Goal: Task Accomplishment & Management: Use online tool/utility

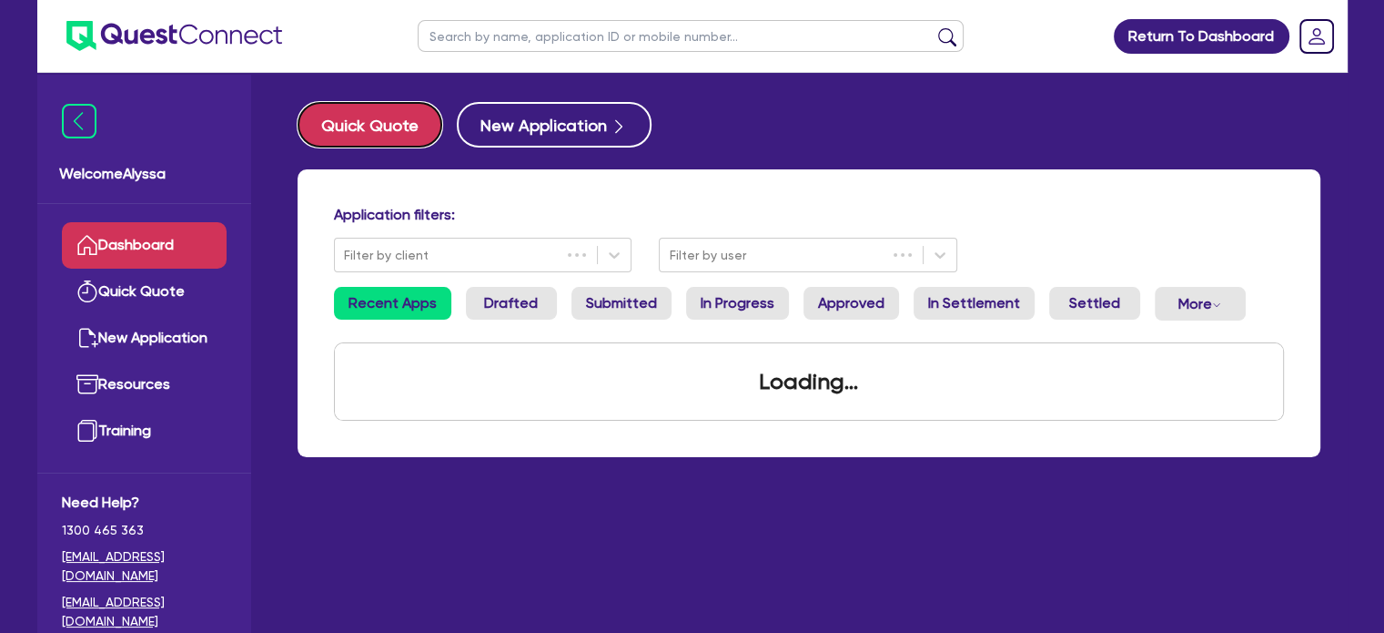
click at [380, 116] on button "Quick Quote" at bounding box center [370, 125] width 145 height 46
select select "Other"
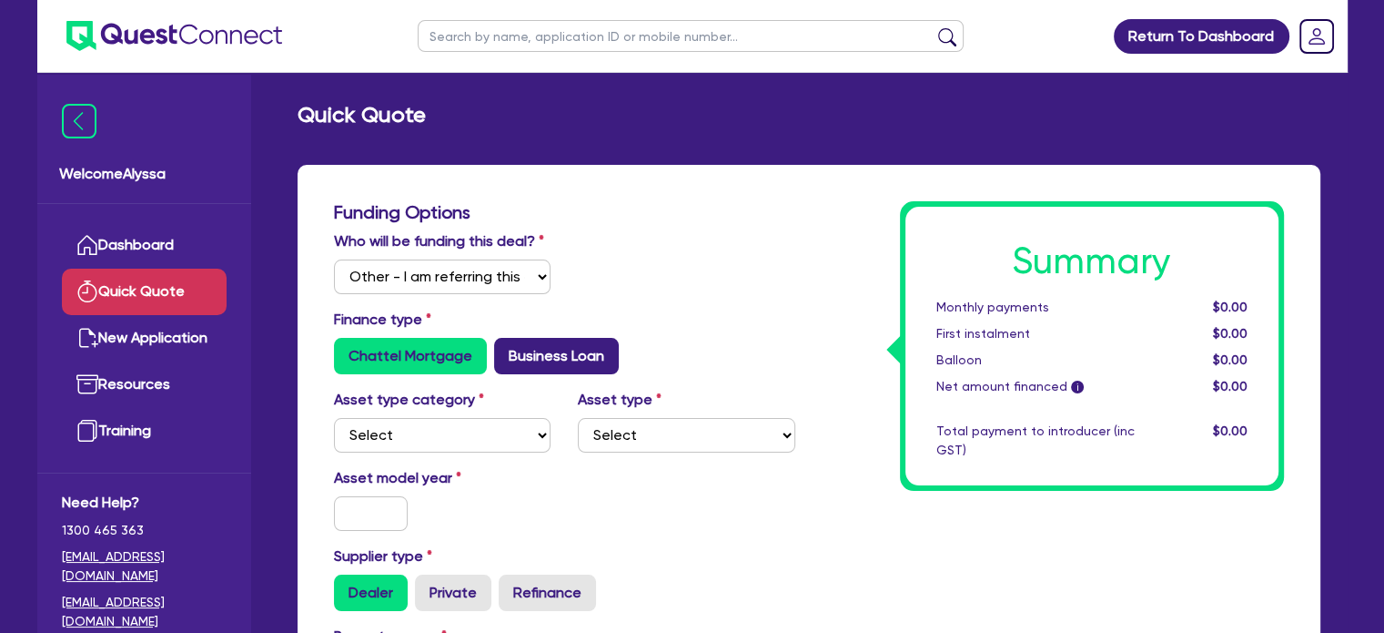
click at [521, 357] on label "Business Loan" at bounding box center [556, 356] width 125 height 36
click at [506, 349] on input "Business Loan" at bounding box center [500, 344] width 12 height 12
radio input "true"
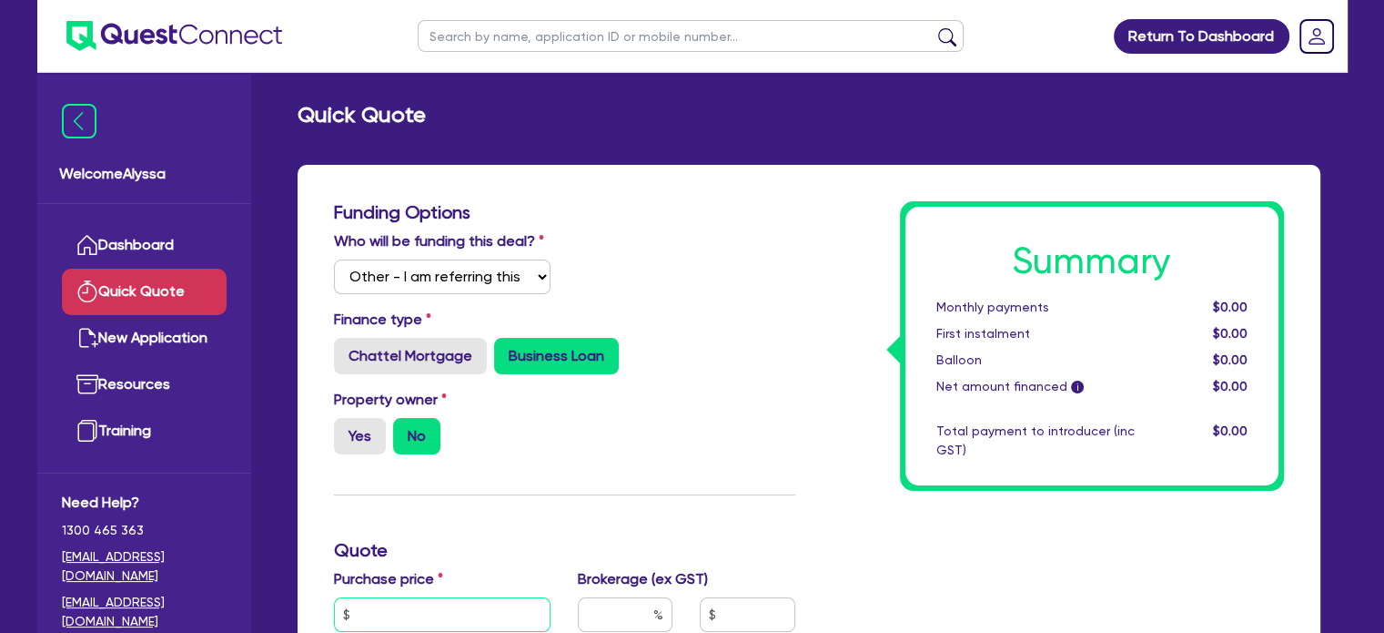
click at [370, 608] on input "text" at bounding box center [443, 614] width 218 height 35
paste input "60,500"
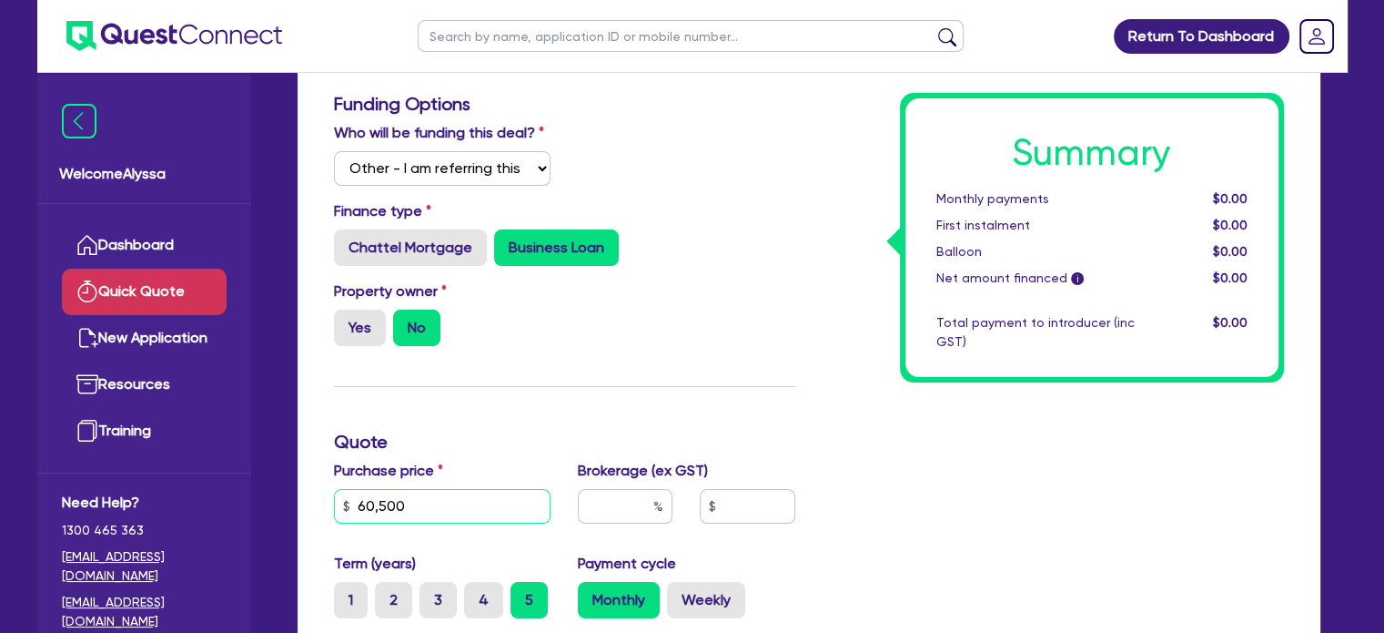
scroll to position [116, 0]
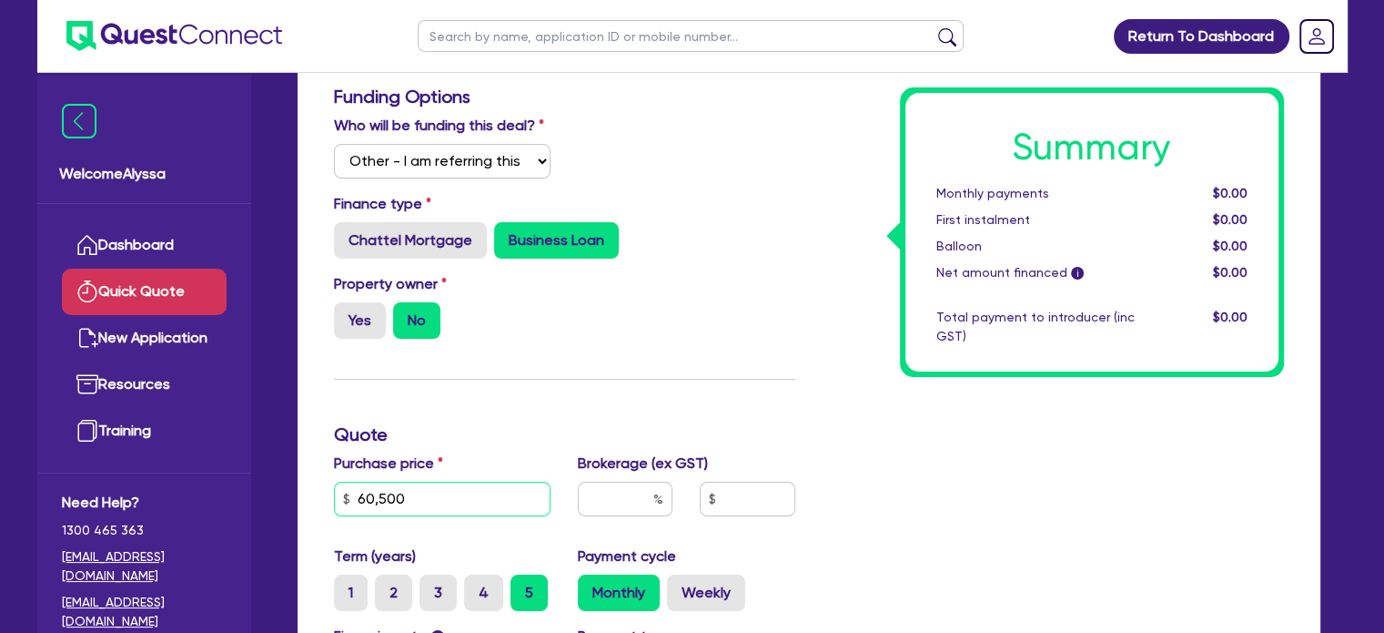
type input "60,500"
click at [630, 505] on input "text" at bounding box center [625, 498] width 95 height 35
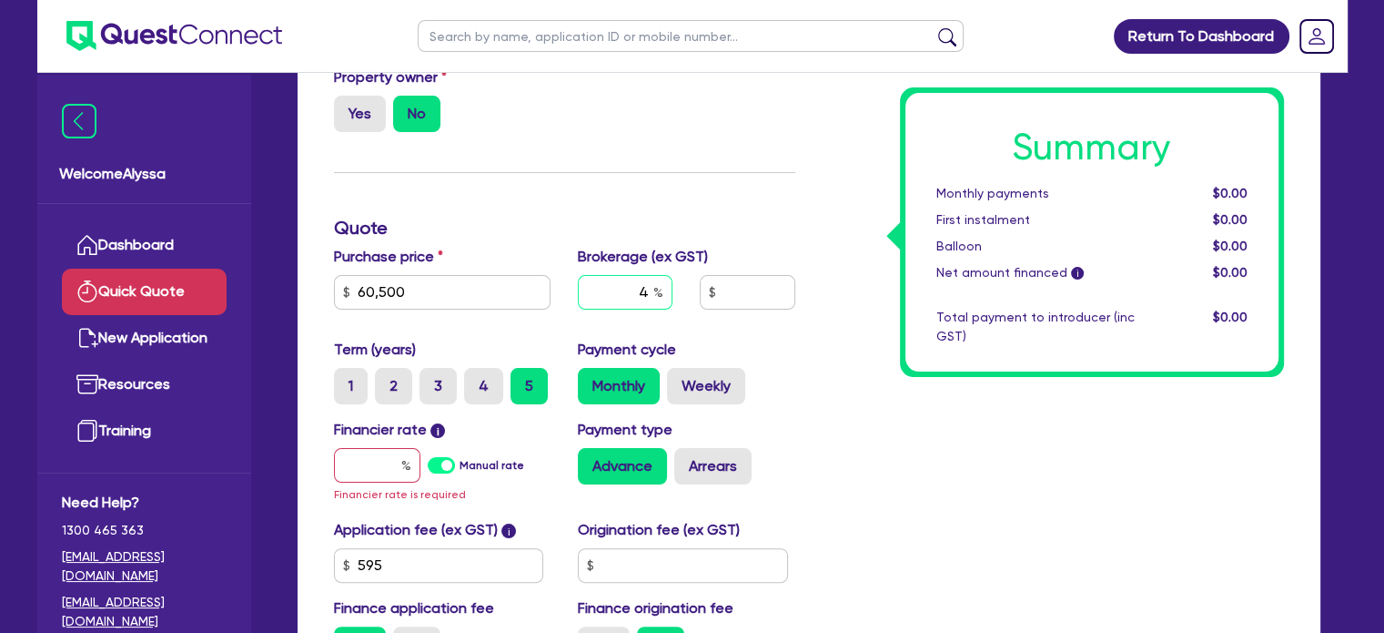
scroll to position [326, 0]
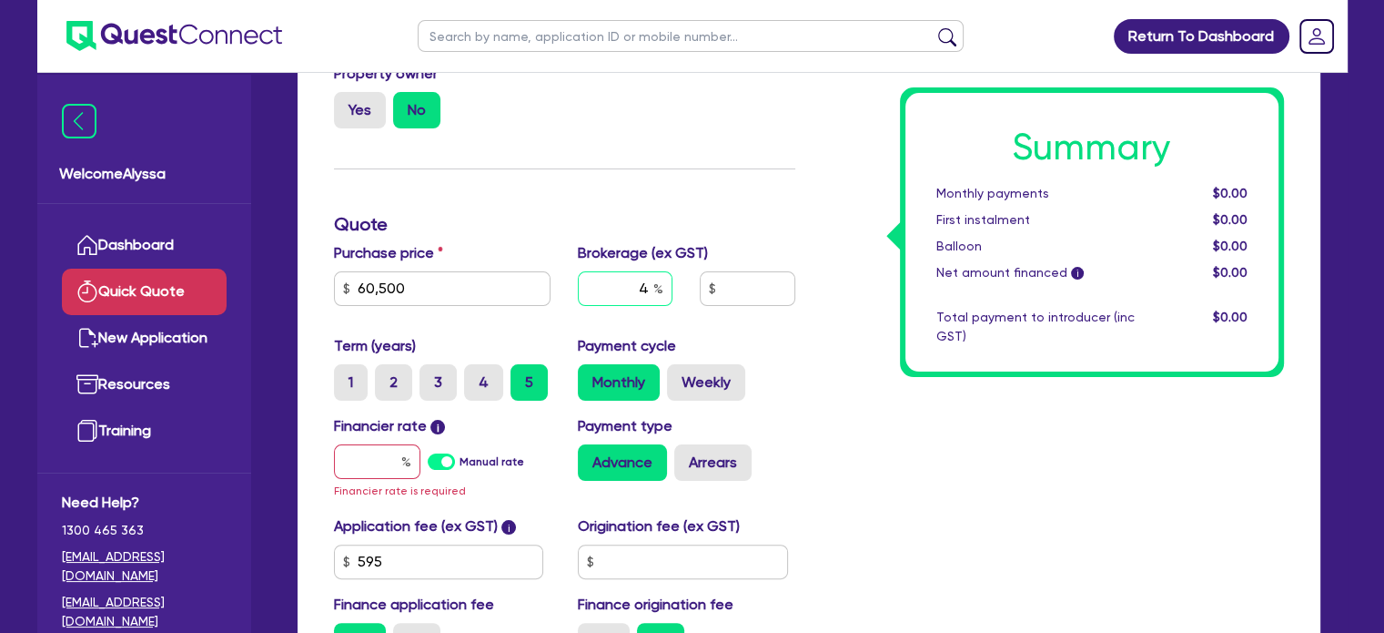
type input "4"
click at [670, 574] on input "text" at bounding box center [683, 561] width 210 height 35
type input "900"
click at [364, 468] on input "text" at bounding box center [377, 461] width 86 height 35
type input "7"
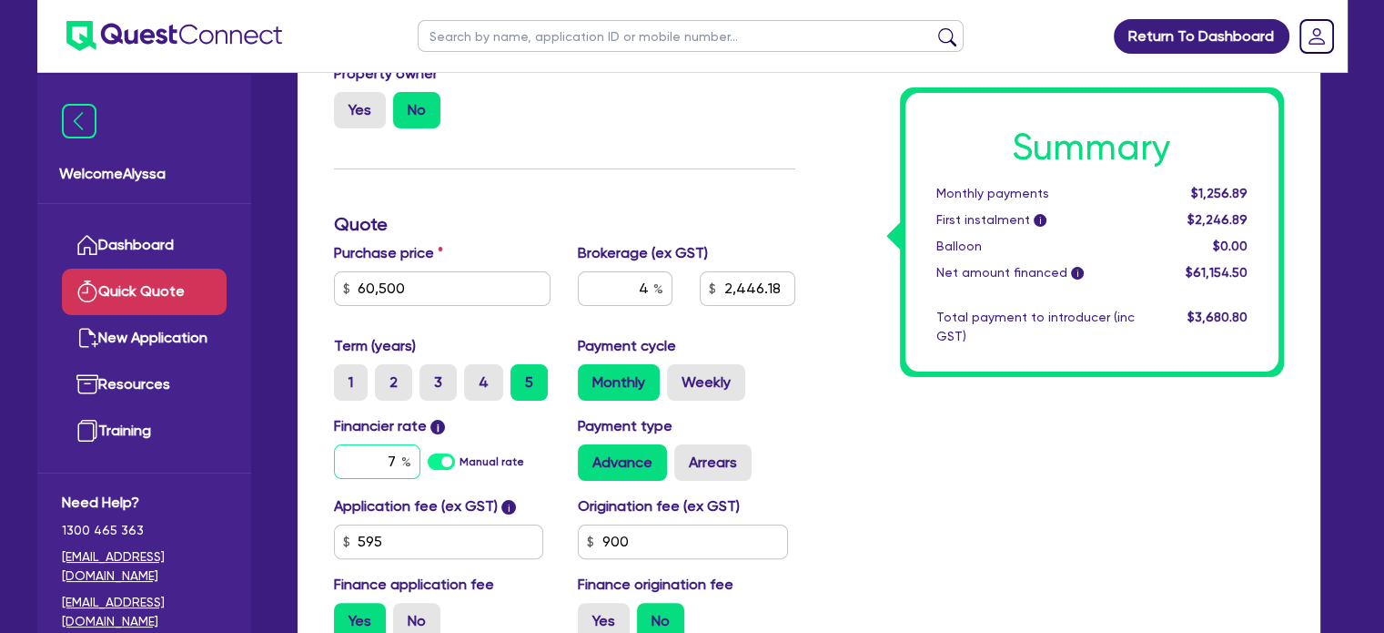
type input "2,446.18"
type input "7."
type input "2,446.18"
type input "7.49"
type input "2,446.18"
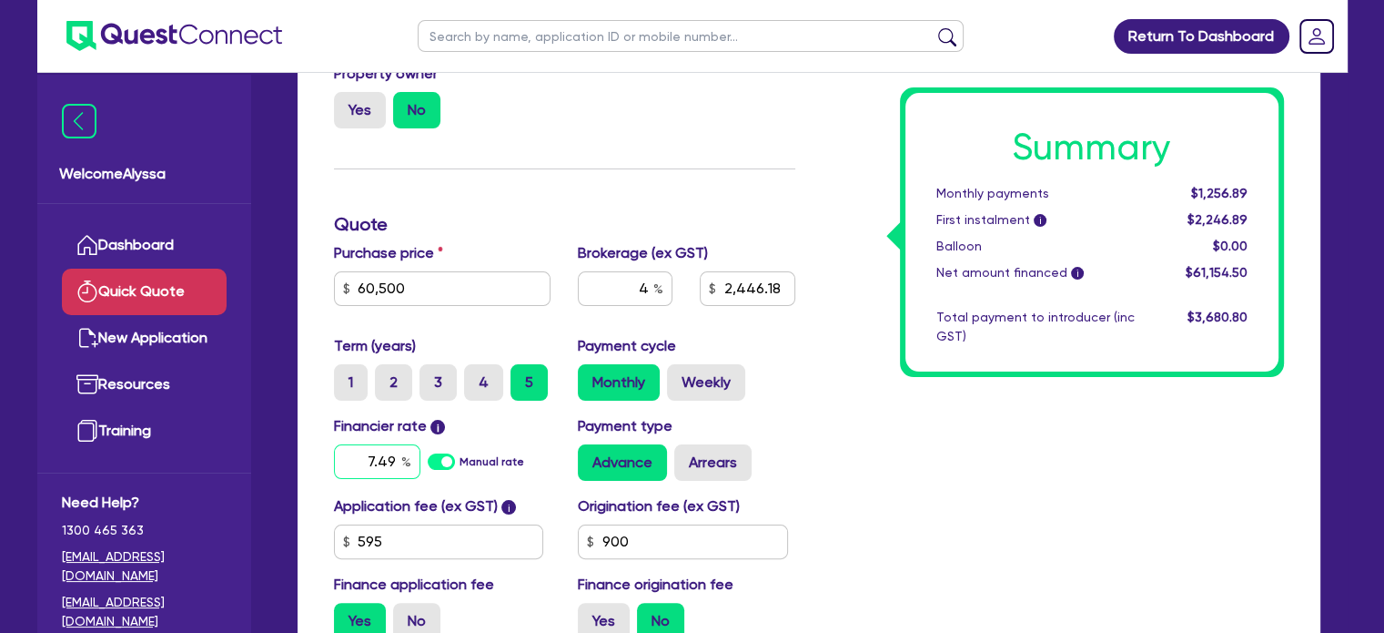
type input "7.49"
type input "2,446.18"
click at [960, 471] on div "Summary Monthly payments Calculating... First instalment i Calculating... Ballo…" at bounding box center [1053, 264] width 489 height 778
click at [1205, 190] on span "$1,271.10" at bounding box center [1222, 193] width 50 height 15
drag, startPoint x: 1201, startPoint y: 190, endPoint x: 1255, endPoint y: 188, distance: 53.7
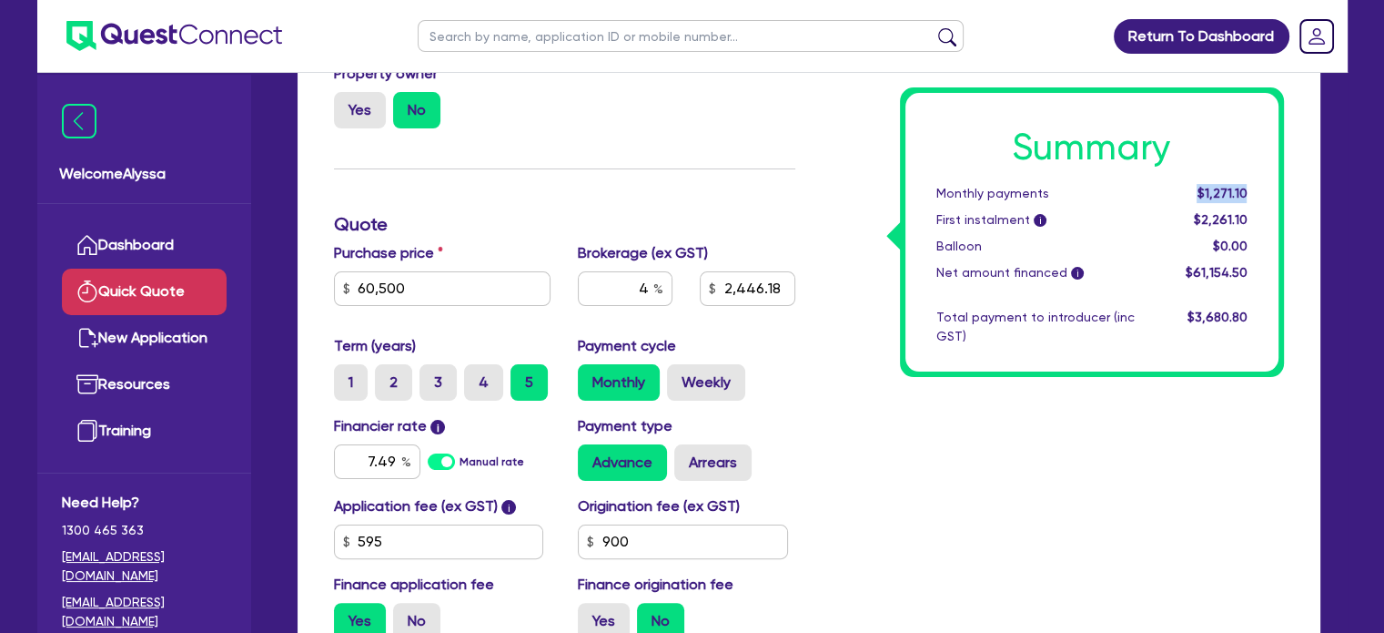
click at [1255, 188] on div "$1,271.10" at bounding box center [1205, 193] width 113 height 19
copy span "$1,271.10"
click at [479, 380] on label "4" at bounding box center [483, 382] width 39 height 36
click at [476, 376] on input "4" at bounding box center [470, 370] width 12 height 12
radio input "true"
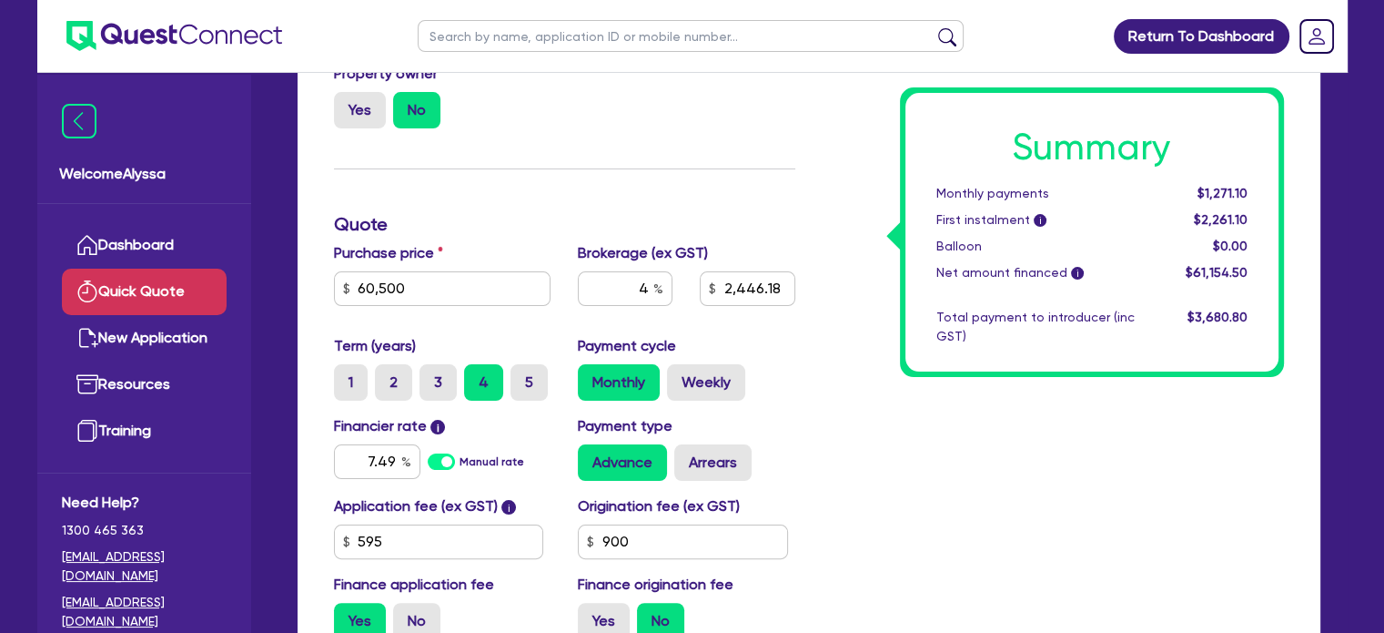
type input "2,446.18"
drag, startPoint x: 1198, startPoint y: 190, endPoint x: 1247, endPoint y: 192, distance: 49.2
click at [1247, 192] on span "$1,533.84" at bounding box center [1219, 193] width 56 height 15
copy span "$1,533.84"
click at [428, 385] on label "3" at bounding box center [438, 382] width 37 height 36
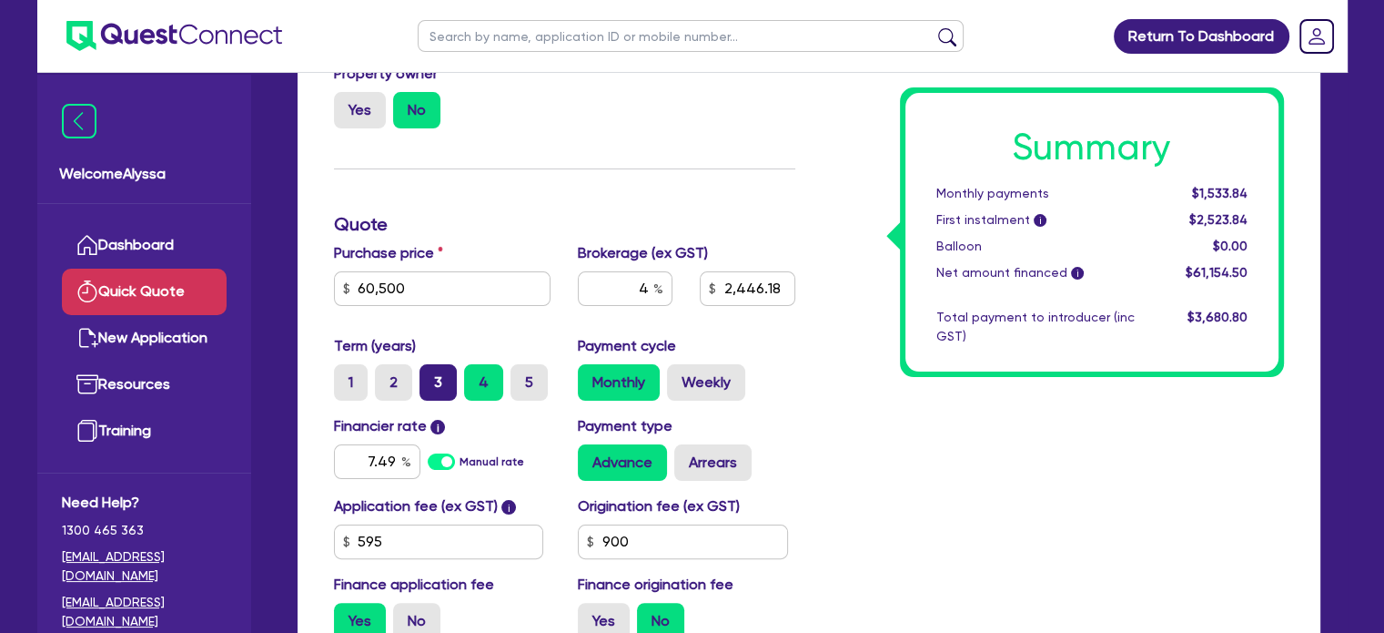
click at [428, 376] on input "3" at bounding box center [426, 370] width 12 height 12
radio input "true"
type input "2,446.18"
drag, startPoint x: 1197, startPoint y: 189, endPoint x: 1246, endPoint y: 188, distance: 49.2
click at [1246, 188] on span "$1,973.38" at bounding box center [1219, 193] width 55 height 15
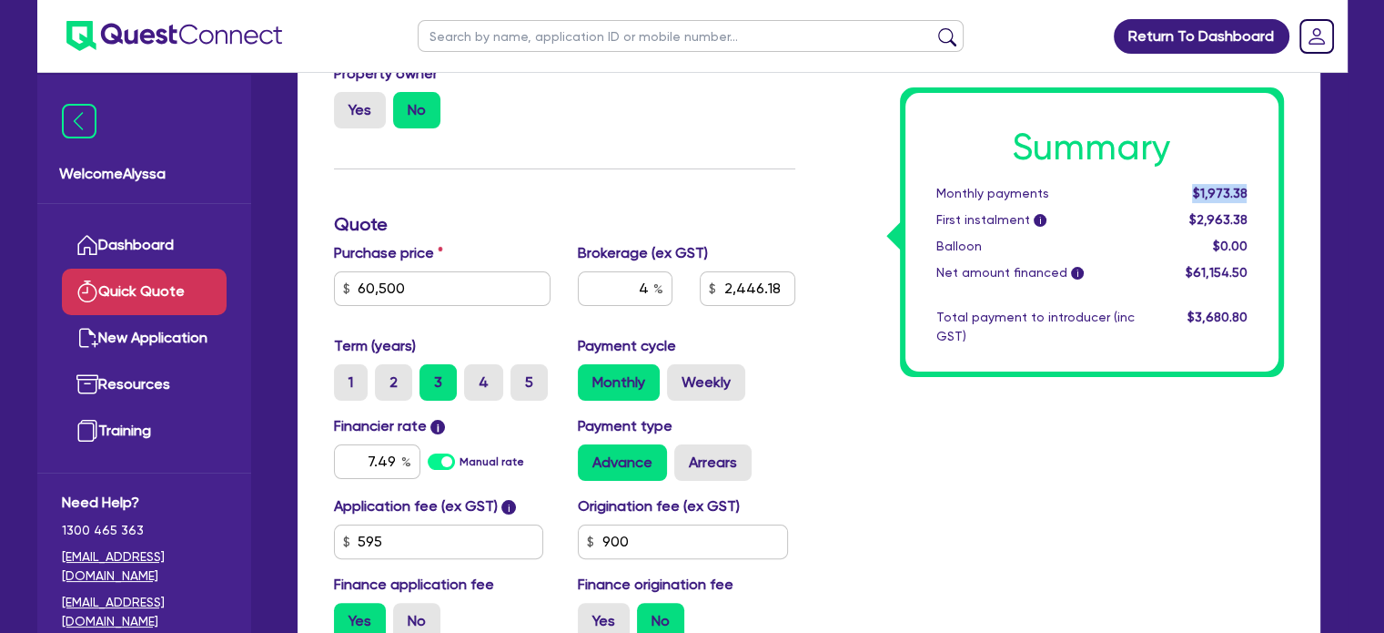
copy span "$1,973.38"
click at [398, 380] on label "2" at bounding box center [393, 382] width 37 height 36
click at [387, 376] on input "2" at bounding box center [381, 370] width 12 height 12
radio input "true"
type input "2,446.18"
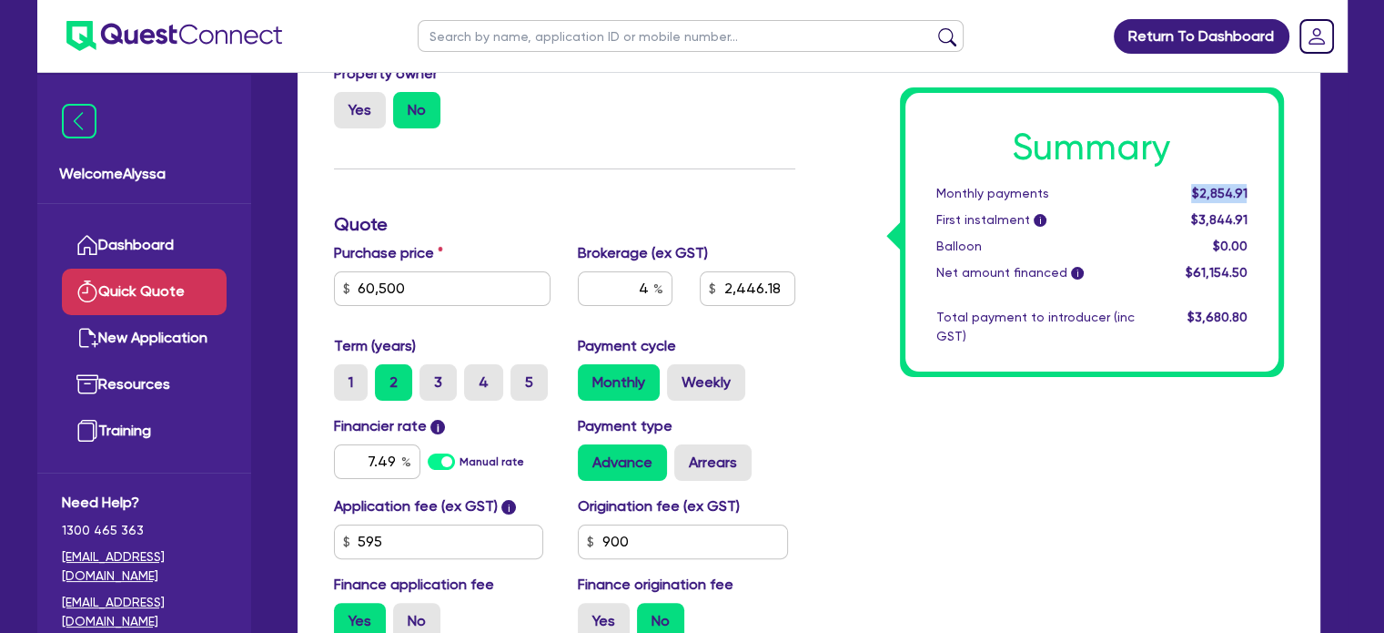
drag, startPoint x: 1194, startPoint y: 194, endPoint x: 1249, endPoint y: 192, distance: 54.6
click at [1249, 192] on div "$2,854.91" at bounding box center [1205, 193] width 113 height 19
copy span "$2,854.91"
